Goal: Transaction & Acquisition: Purchase product/service

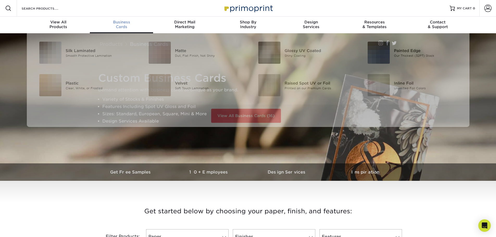
click at [124, 23] on span "Business" at bounding box center [121, 22] width 63 height 5
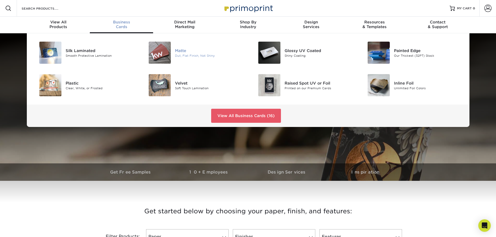
click at [164, 53] on img at bounding box center [160, 53] width 22 height 22
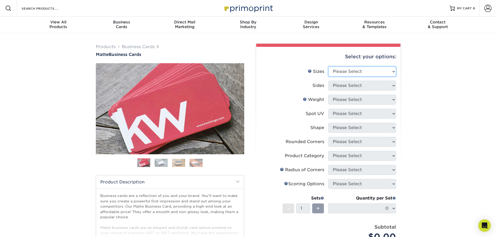
click at [347, 70] on select "Please Select 1.5" x 3.5" - Mini 1.75" x 3.5" - Mini 2" x 2" - Square 2" x 3" -…" at bounding box center [362, 72] width 68 height 10
select select "2.00x3.50"
click at [328, 67] on select "Please Select 1.5" x 3.5" - Mini 1.75" x 3.5" - Mini 2" x 2" - Square 2" x 3" -…" at bounding box center [362, 72] width 68 height 10
click at [356, 87] on select "Please Select Print Both Sides Print Front Only" at bounding box center [362, 86] width 68 height 10
select select "13abbda7-1d64-4f25-8bb2-c179b224825d"
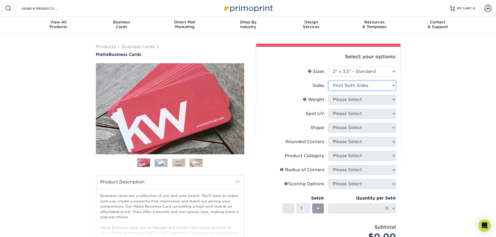
click at [328, 81] on select "Please Select Print Both Sides Print Front Only" at bounding box center [362, 86] width 68 height 10
click at [356, 100] on select "Please Select 16PT 14PT" at bounding box center [362, 100] width 68 height 10
